Goal: Check status: Check status

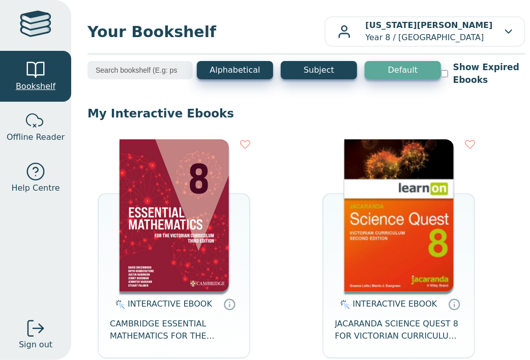
click at [35, 81] on span "Bookshelf" at bounding box center [36, 86] width 40 height 12
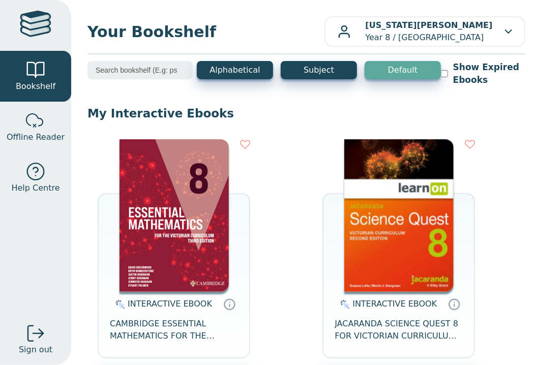
click at [317, 27] on span "Your Bookshelf" at bounding box center [205, 31] width 237 height 23
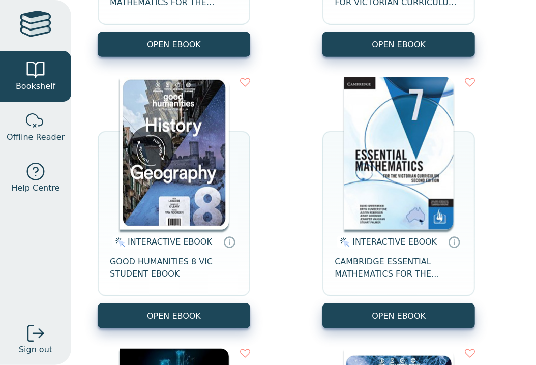
scroll to position [211, 0]
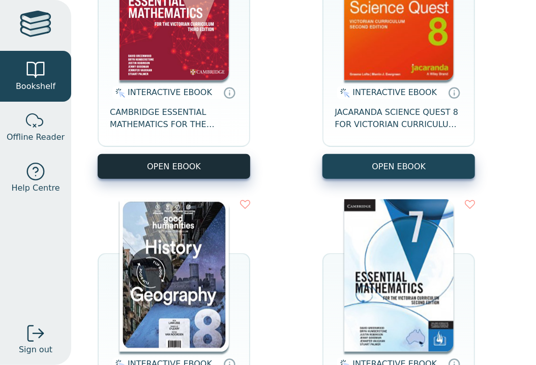
click at [182, 173] on button "OPEN EBOOK" at bounding box center [174, 166] width 152 height 25
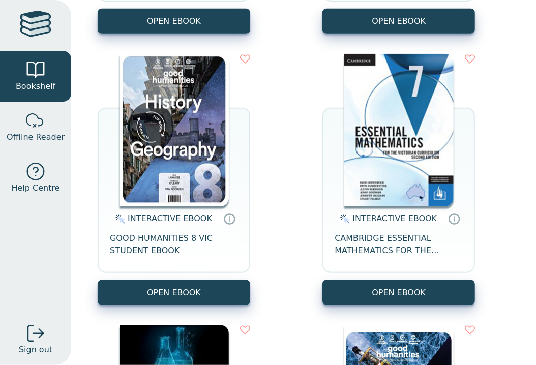
scroll to position [341, 0]
